Goal: Task Accomplishment & Management: Use online tool/utility

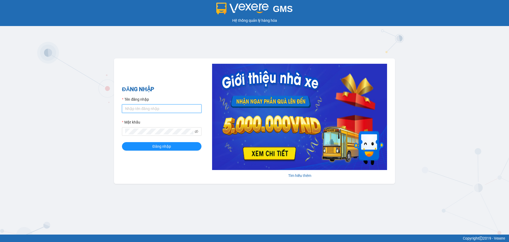
click at [167, 110] on input "Tên đăng nhập" at bounding box center [162, 108] width 80 height 8
type input "myhao.tienoanh"
click at [122, 142] on button "Đăng nhập" at bounding box center [162, 146] width 80 height 8
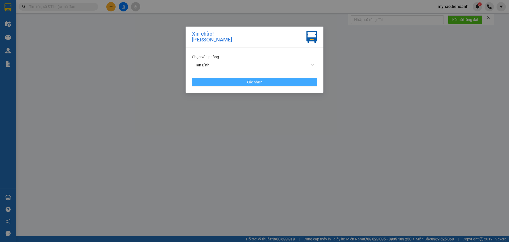
click at [222, 80] on button "Xác nhận" at bounding box center [254, 82] width 125 height 8
